Goal: Task Accomplishment & Management: Use online tool/utility

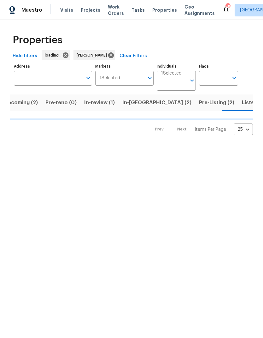
scroll to position [0, 10]
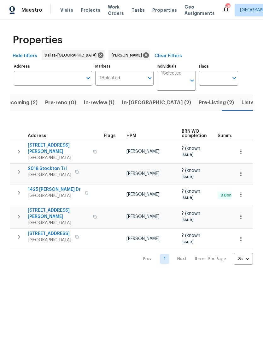
click at [199, 99] on span "Pre-Listing (2)" at bounding box center [216, 102] width 35 height 9
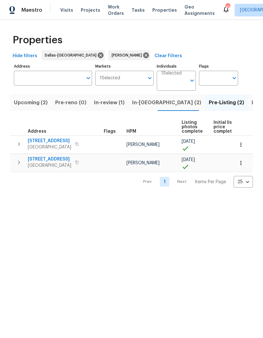
click at [19, 140] on icon "button" at bounding box center [19, 144] width 8 height 8
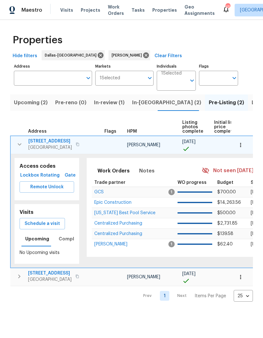
click at [44, 139] on span "2206 Hunter Place Ln" at bounding box center [50, 141] width 44 height 6
click at [18, 146] on icon "button" at bounding box center [20, 144] width 8 height 8
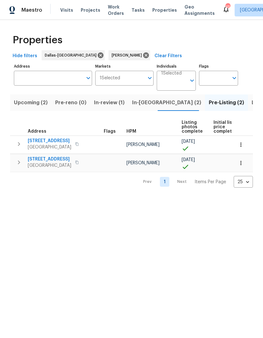
click at [41, 159] on span "3310 Bryn Mawr Dr" at bounding box center [50, 159] width 44 height 6
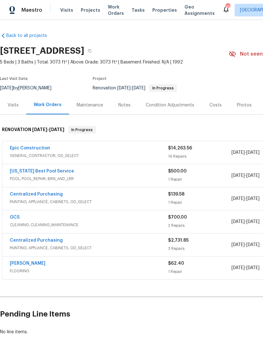
click at [35, 172] on link "[US_STATE] Best Pool Service" at bounding box center [42, 171] width 64 height 4
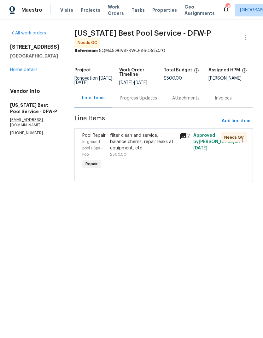
click at [138, 139] on div "filter clean and service, balance chems, repair leaks at equipment, etc" at bounding box center [143, 141] width 66 height 19
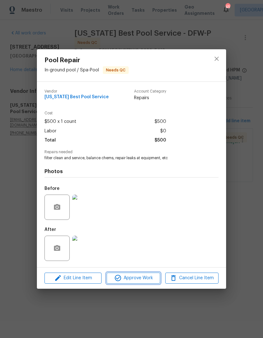
click at [136, 278] on span "Approve Work" at bounding box center [134, 278] width 50 height 8
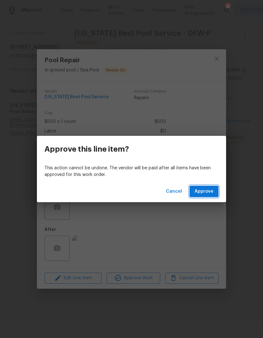
click at [204, 188] on span "Approve" at bounding box center [204, 191] width 19 height 8
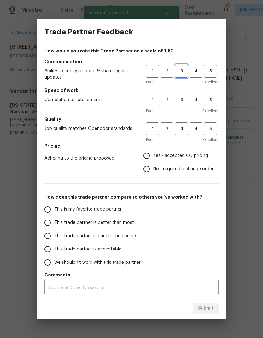
click at [184, 71] on span "3" at bounding box center [182, 71] width 12 height 7
click at [184, 95] on button "3" at bounding box center [181, 99] width 13 height 13
click at [183, 130] on span "3" at bounding box center [182, 128] width 12 height 7
click at [151, 157] on input "Yes - accepted OD pricing" at bounding box center [146, 155] width 13 height 13
radio input "true"
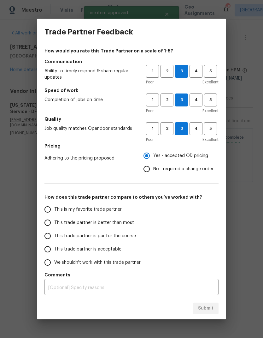
click at [47, 238] on input "This trade partner is par for the course" at bounding box center [47, 235] width 13 height 13
click at [206, 310] on span "Submit" at bounding box center [205, 308] width 15 height 8
radio input "true"
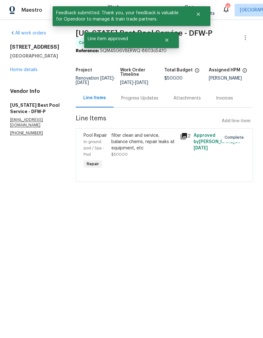
click at [21, 72] on link "Home details" at bounding box center [23, 70] width 27 height 4
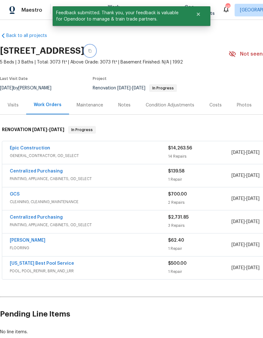
click at [92, 50] on icon "button" at bounding box center [90, 51] width 4 height 4
